Goal: Information Seeking & Learning: Learn about a topic

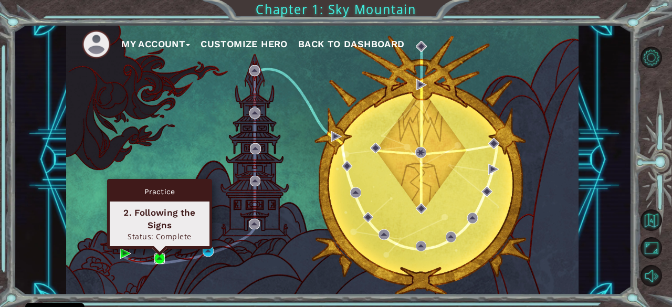
click at [160, 259] on img at bounding box center [159, 258] width 11 height 11
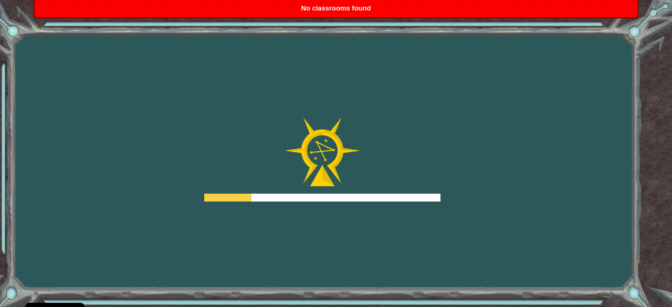
click at [317, 183] on img at bounding box center [323, 152] width 76 height 69
click at [312, 164] on img at bounding box center [323, 152] width 76 height 69
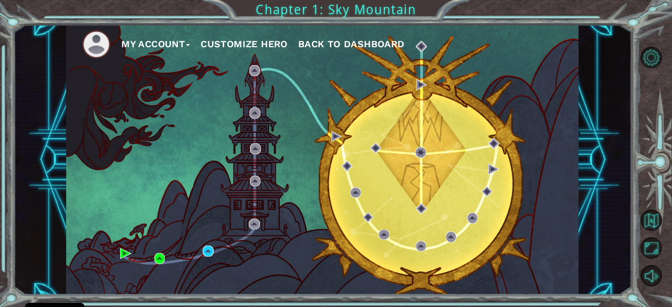
click at [260, 166] on div "My Account Customize Hero Back to Dashboard" at bounding box center [322, 160] width 513 height 270
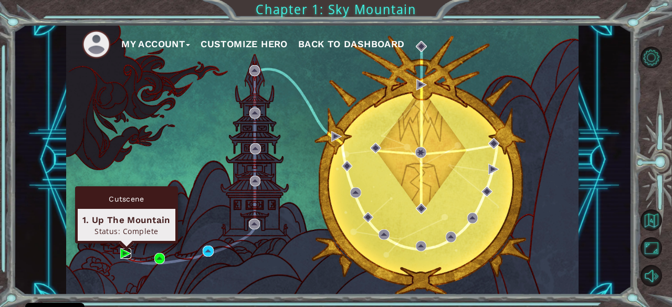
click at [124, 252] on img at bounding box center [125, 253] width 11 height 11
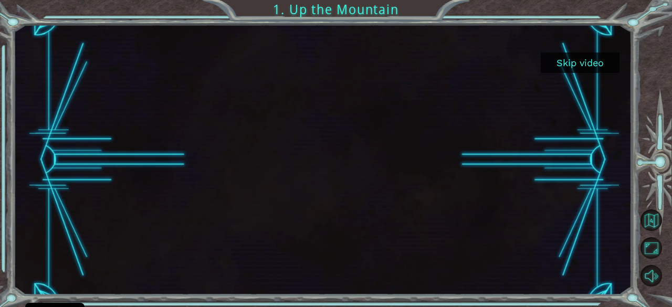
click at [580, 62] on button "Skip video" at bounding box center [580, 63] width 79 height 20
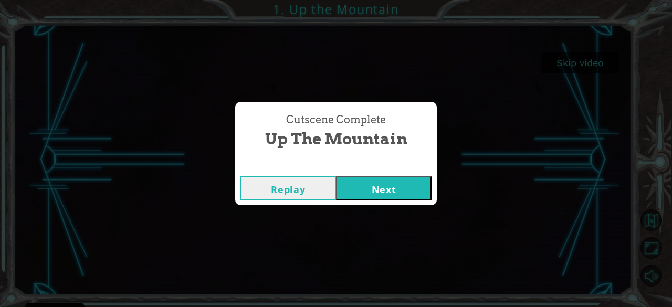
click at [384, 184] on button "Next" at bounding box center [384, 188] width 96 height 24
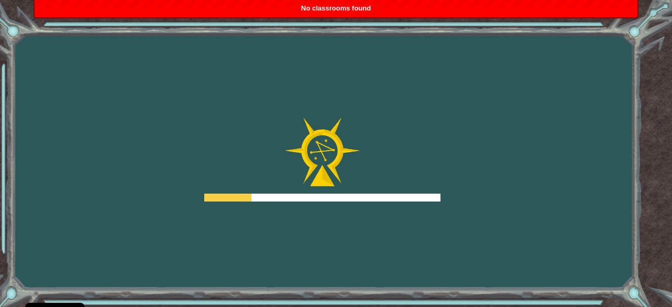
click at [444, 68] on div "Goals Error loading from server. Try refreshing the page. You'll need to join a…" at bounding box center [336, 153] width 672 height 307
